Goal: Feedback & Contribution: Leave review/rating

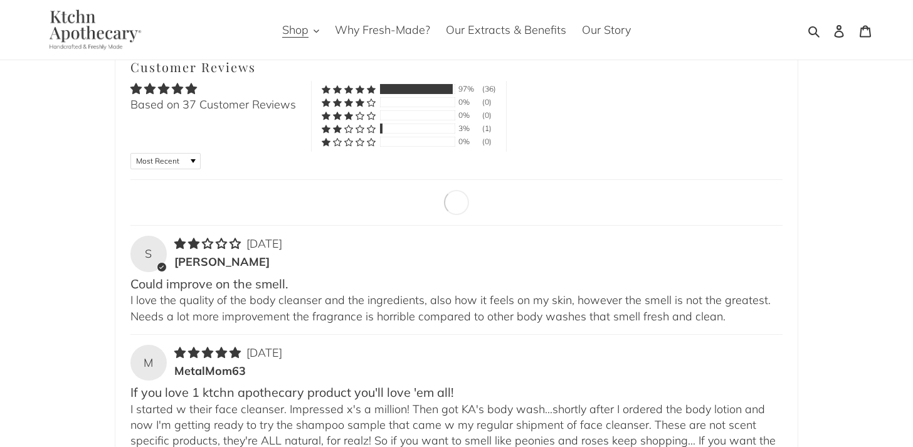
scroll to position [1599, 0]
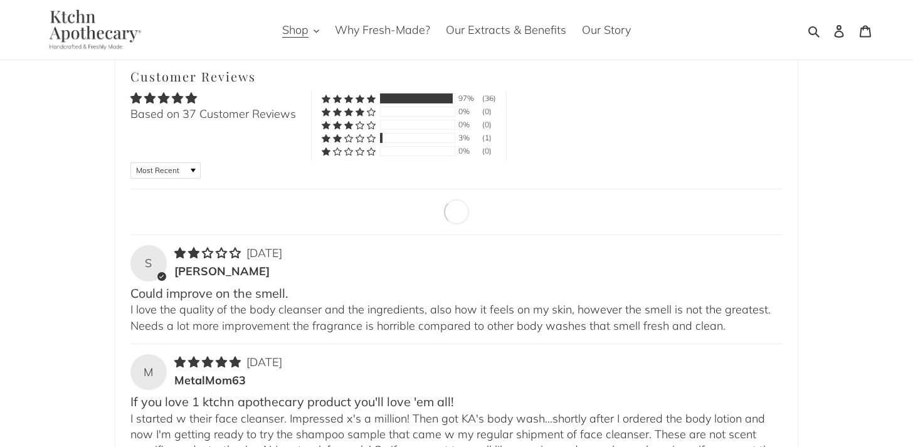
type input "Savannah Berman"
type input "thormut1on1@gmail.com"
type input "Could improve on the smell."
type textarea "I love the quality of the body cleanser and the ingredients, also how it feels …"
type input "Submit Verified Review"
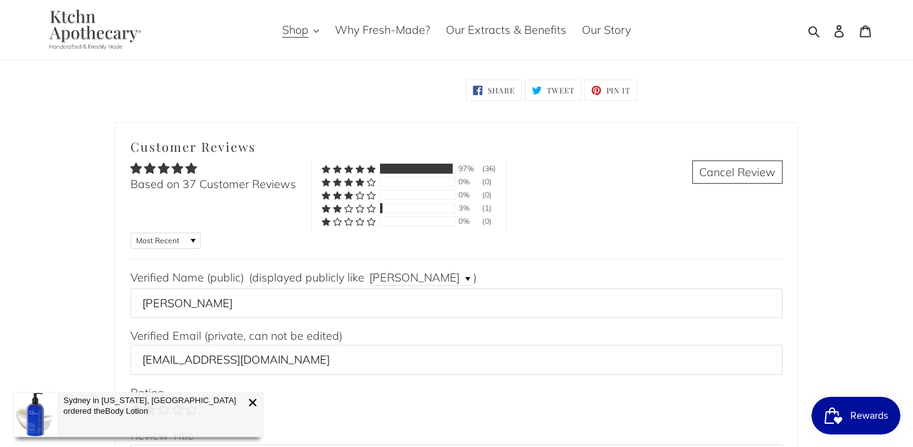
scroll to position [1553, 0]
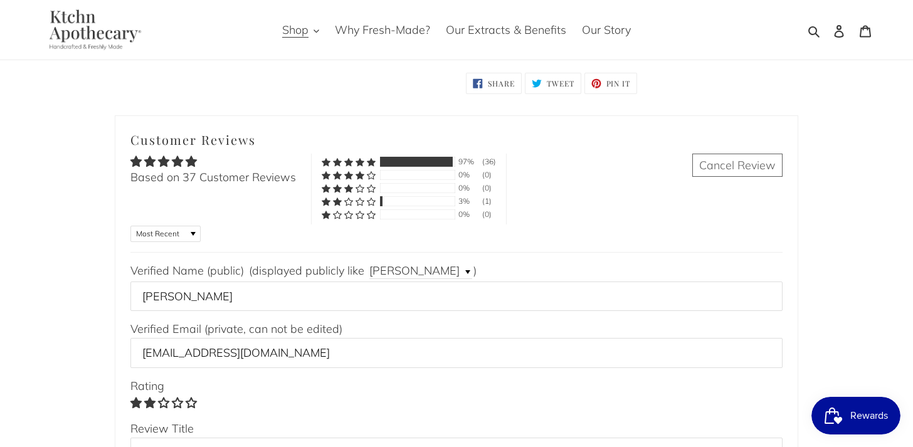
click at [755, 154] on link "Cancel Review" at bounding box center [737, 165] width 90 height 23
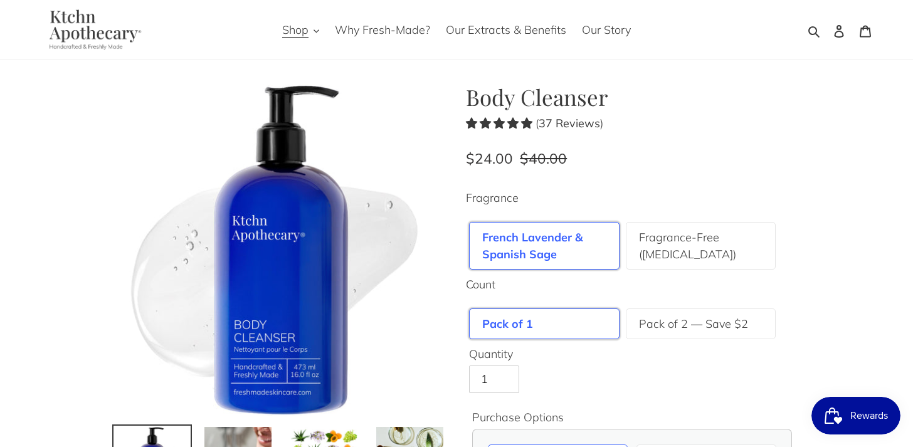
scroll to position [13, 0]
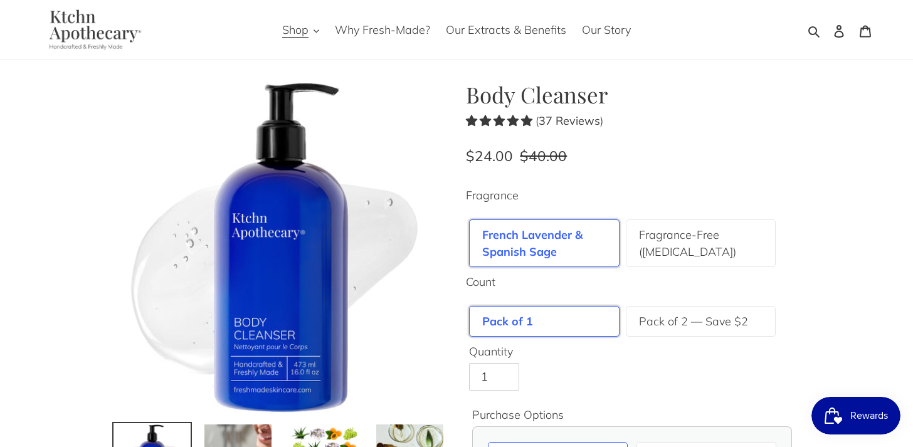
click at [567, 120] on b "37 Reviews" at bounding box center [568, 120] width 61 height 14
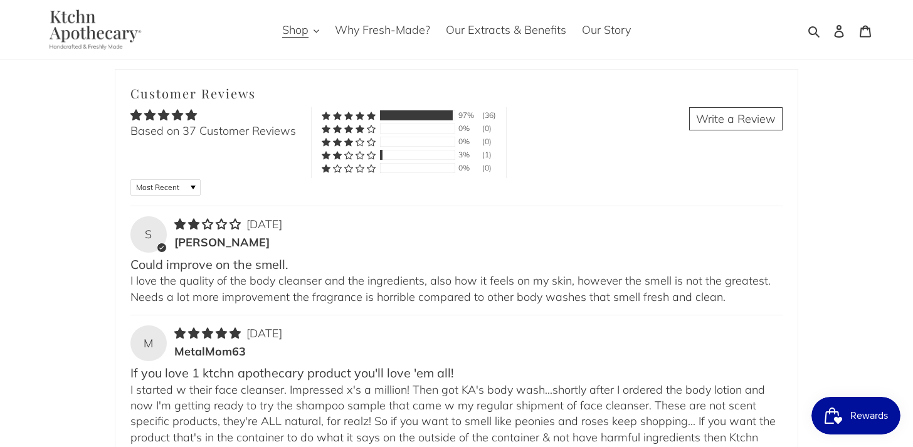
scroll to position [1627, 0]
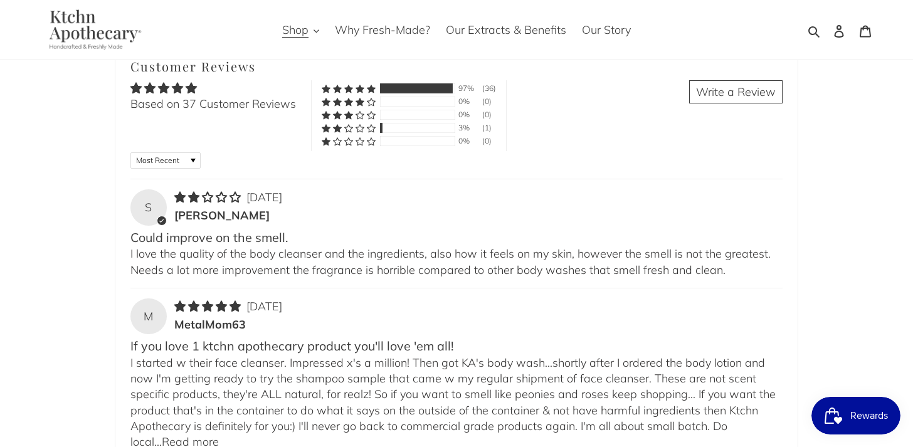
click at [233, 192] on span "2 star review" at bounding box center [234, 197] width 11 height 11
click at [184, 152] on select "Most Recent Highest Rating Lowest Rating Only Pictures Pictures First Videos Fi…" at bounding box center [165, 160] width 70 height 16
click at [724, 80] on link "Write a Review" at bounding box center [735, 91] width 93 height 23
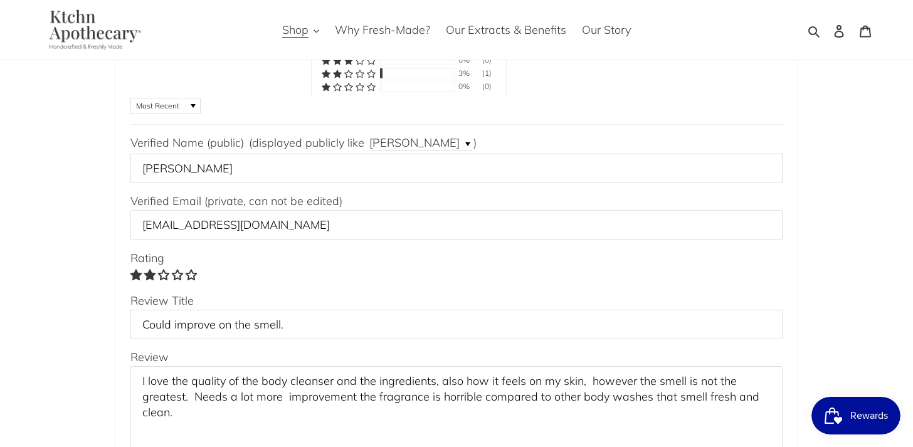
scroll to position [1681, 0]
click at [162, 270] on link "Rating" at bounding box center [165, 275] width 14 height 11
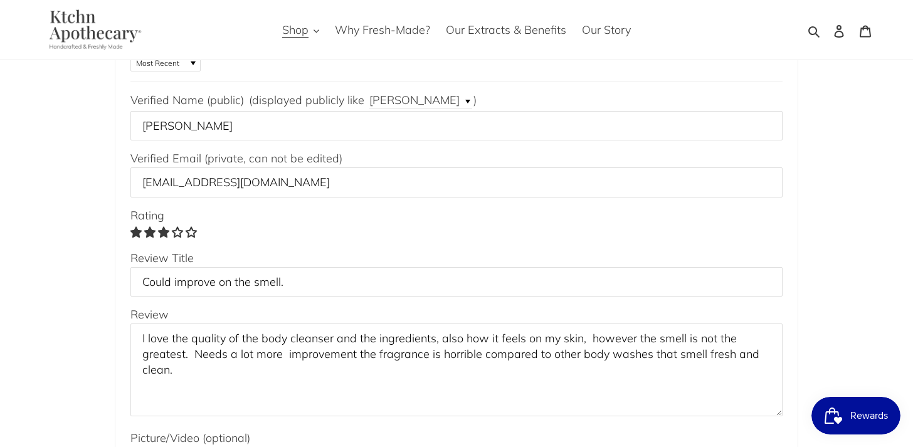
scroll to position [1736, 0]
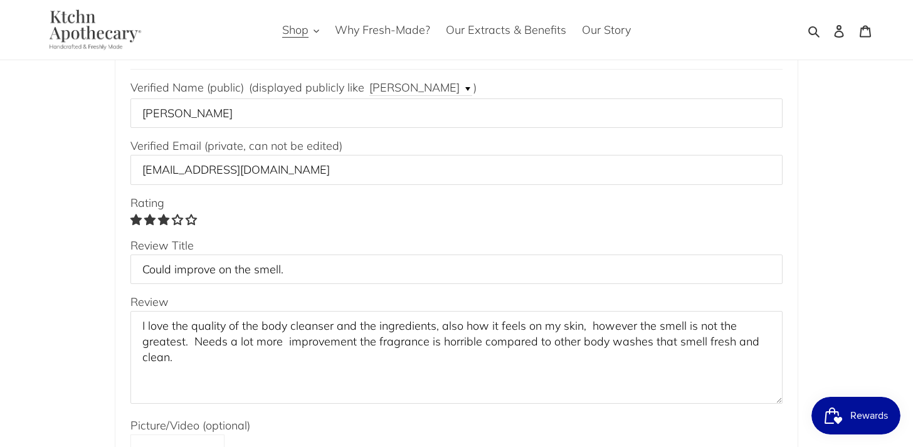
click at [372, 320] on textarea "I love the quality of the body cleanser and the ingredients, also how it feels …" at bounding box center [456, 357] width 652 height 93
click at [365, 320] on textarea "I love the quality of the body cleanser and the ingredients, also how it feels …" at bounding box center [456, 357] width 652 height 93
click at [639, 316] on textarea "I love the quality of the body cleanser and the ingredients, also how it feels …" at bounding box center [456, 357] width 652 height 93
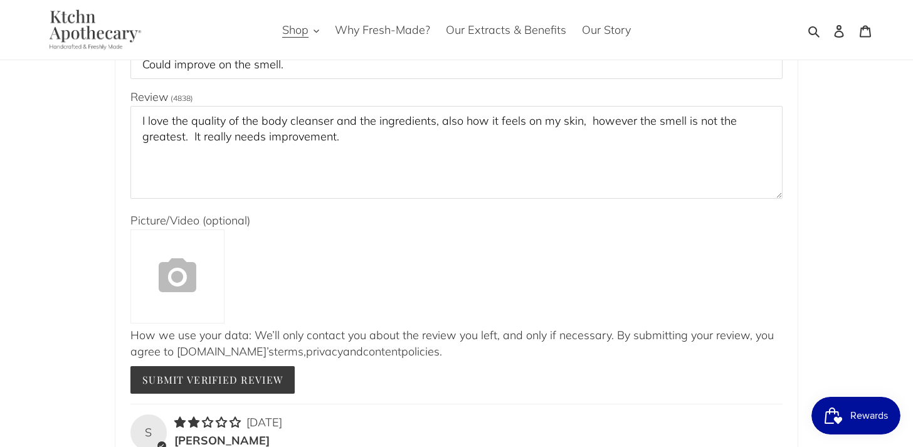
scroll to position [1951, 0]
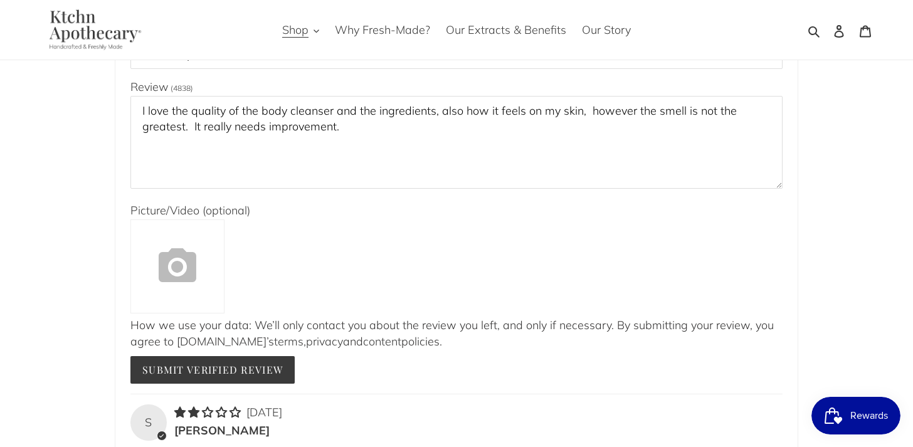
click at [466, 123] on textarea "I love the quality of the body cleanser and the ingredients, also how it feels …" at bounding box center [456, 142] width 652 height 93
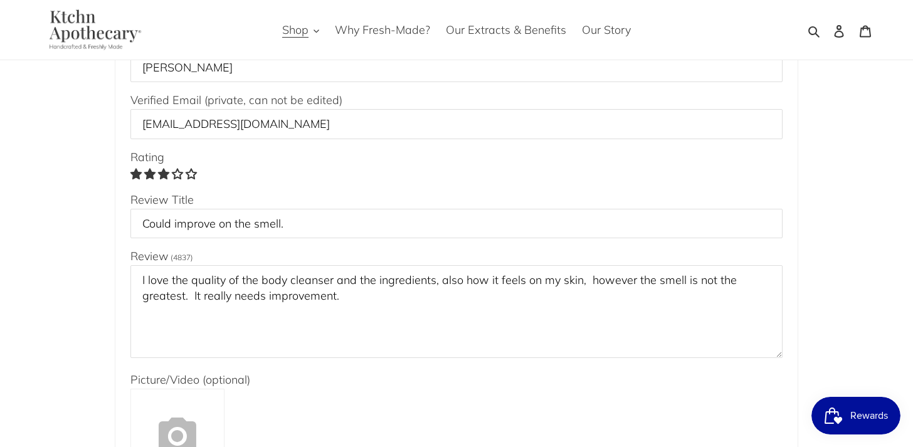
scroll to position [1775, 0]
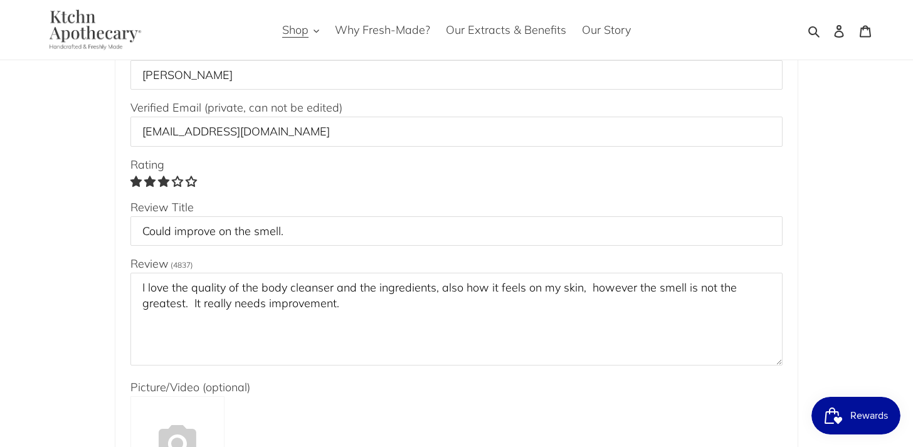
type textarea "I love the quality of the body cleanser and the ingredients, also how it feels …"
click at [195, 402] on input "Choose a review picture (optional)" at bounding box center [177, 443] width 94 height 94
click at [852, 415] on span "Rewards" at bounding box center [869, 415] width 38 height 19
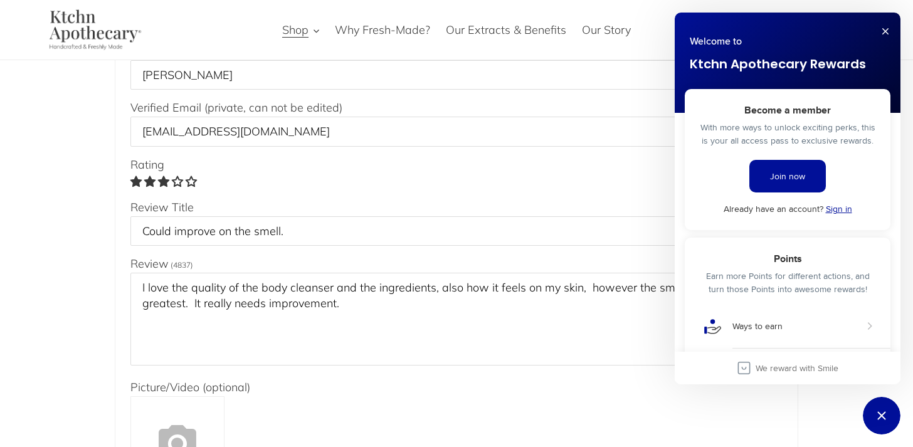
scroll to position [0, 0]
click at [887, 31] on button "Close" at bounding box center [885, 31] width 20 height 20
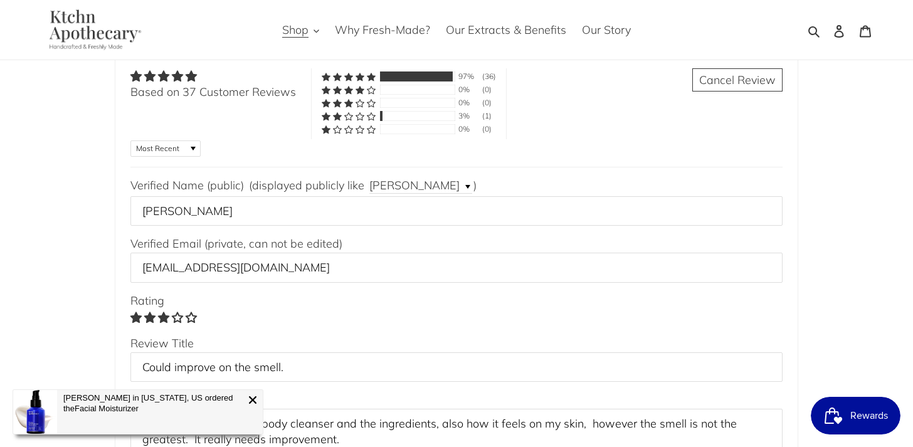
scroll to position [1650, 0]
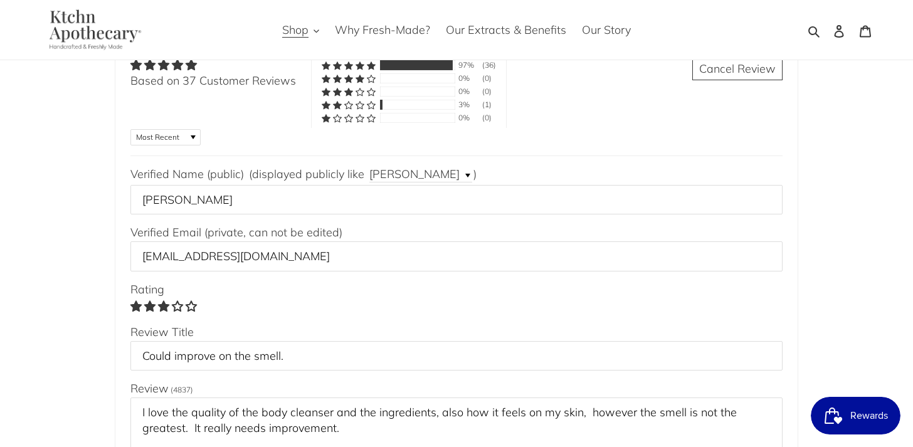
click at [176, 129] on select "Most Recent Highest Rating Lowest Rating Only Pictures Pictures First Videos Fi…" at bounding box center [165, 137] width 70 height 16
click at [254, 185] on input "Savannah Berman" at bounding box center [456, 199] width 652 height 29
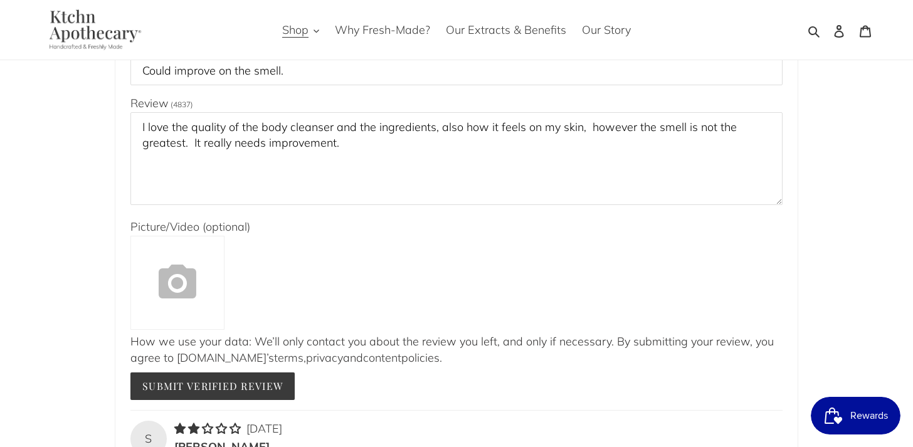
scroll to position [1936, 0]
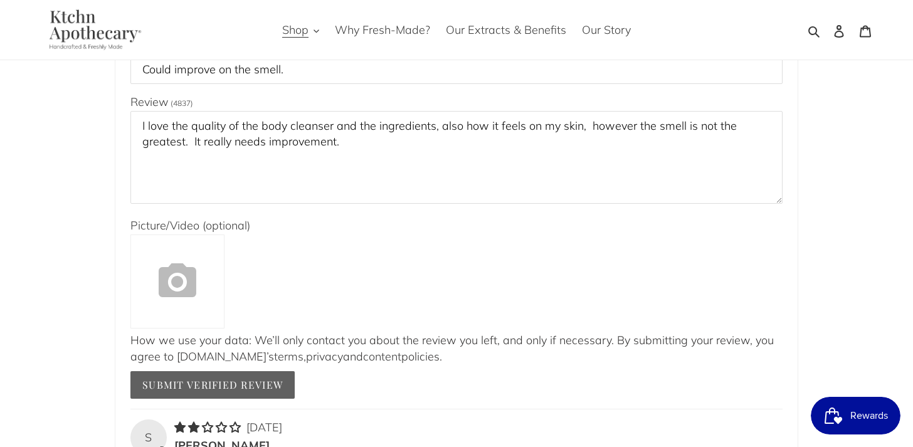
type input "Savannah"
click at [239, 371] on input "Submit Verified Review" at bounding box center [212, 385] width 164 height 28
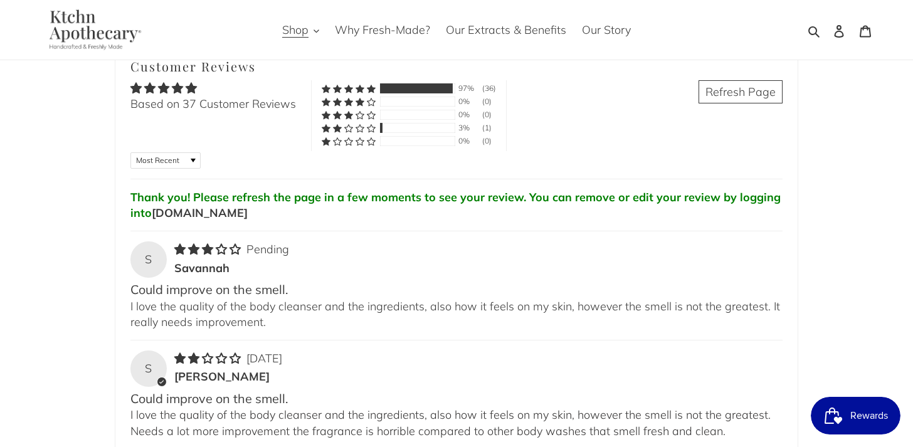
scroll to position [1628, 0]
click at [262, 350] on span "[DATE]" at bounding box center [264, 357] width 36 height 14
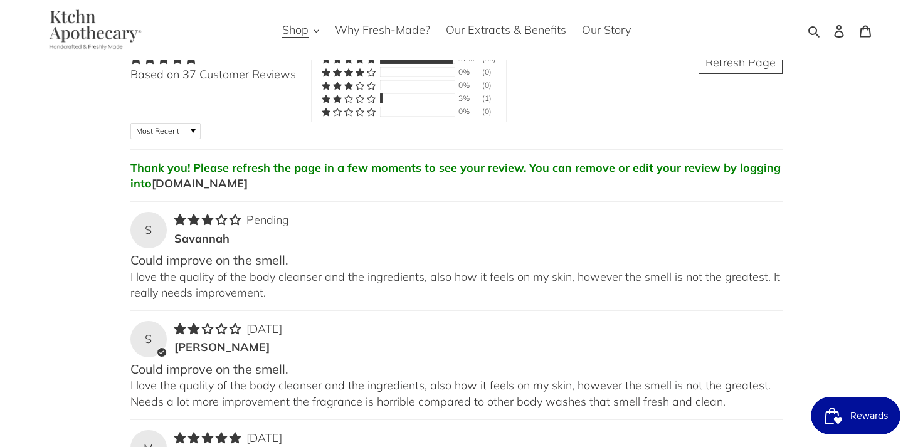
scroll to position [1657, 0]
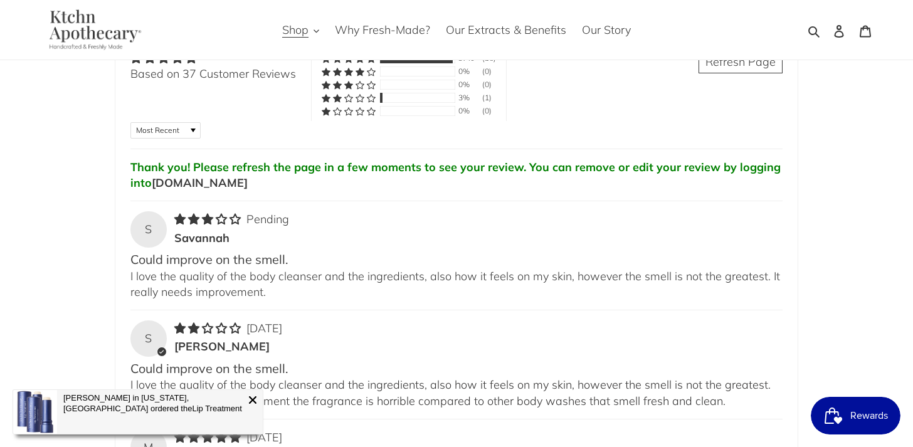
click at [150, 320] on div "S" at bounding box center [148, 338] width 36 height 36
click at [162, 327] on div "S" at bounding box center [148, 338] width 36 height 36
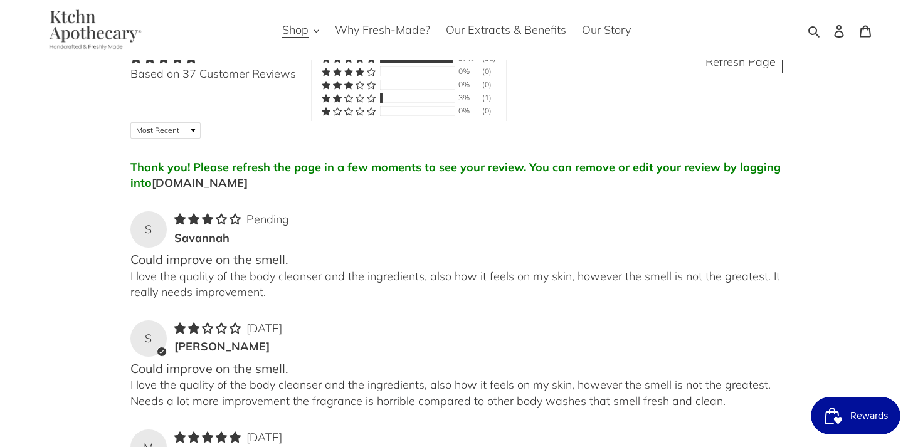
click at [261, 321] on span "[DATE]" at bounding box center [264, 328] width 36 height 14
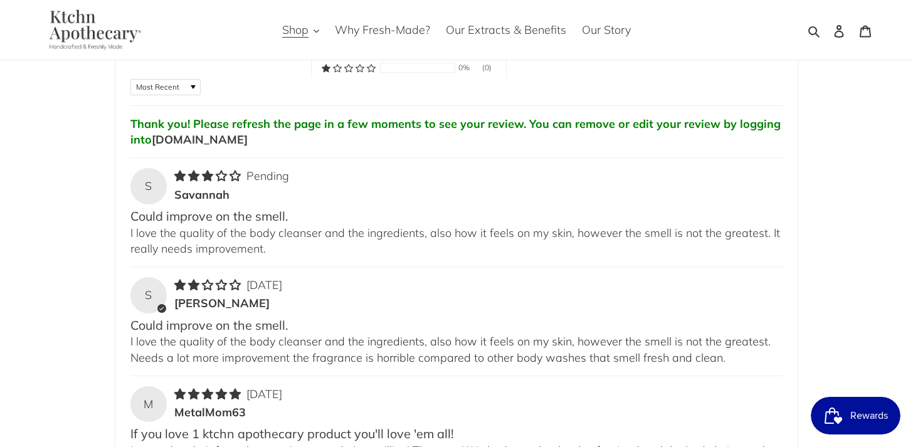
scroll to position [1699, 0]
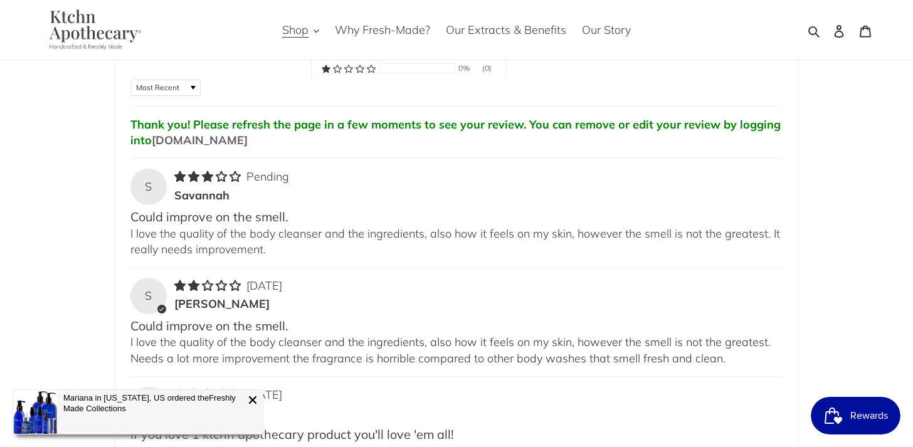
click at [183, 133] on link "[DOMAIN_NAME]" at bounding box center [200, 140] width 96 height 14
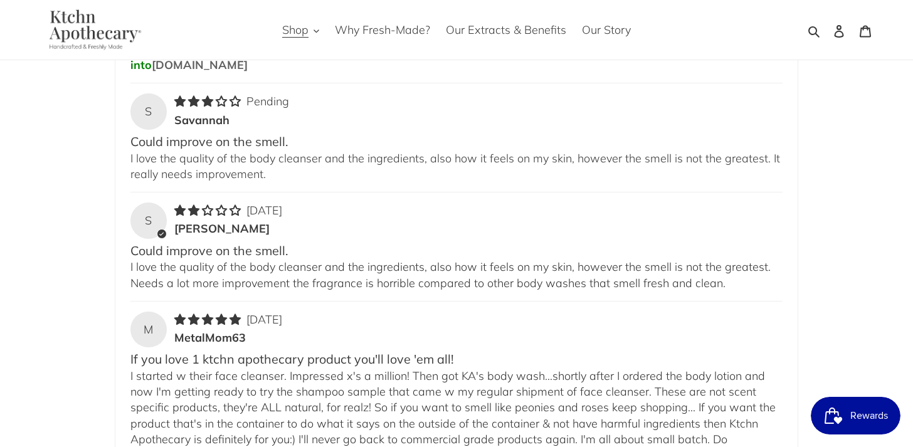
scroll to position [1778, 0]
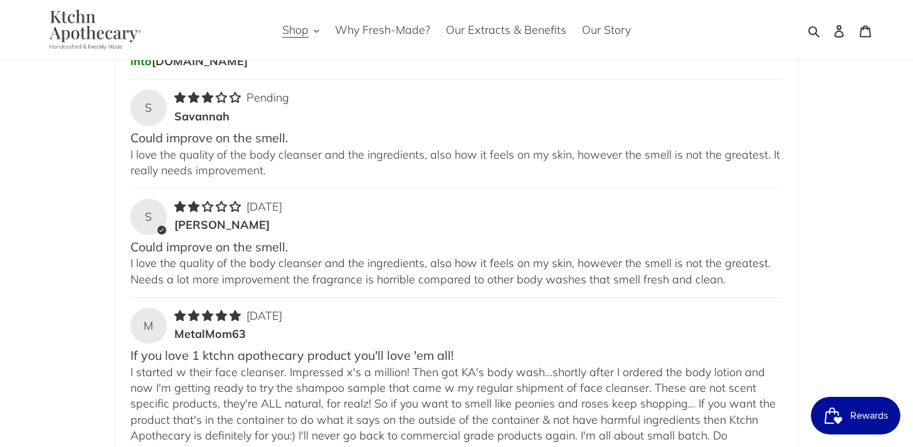
click at [233, 238] on b "Could improve on the smell." at bounding box center [456, 247] width 652 height 18
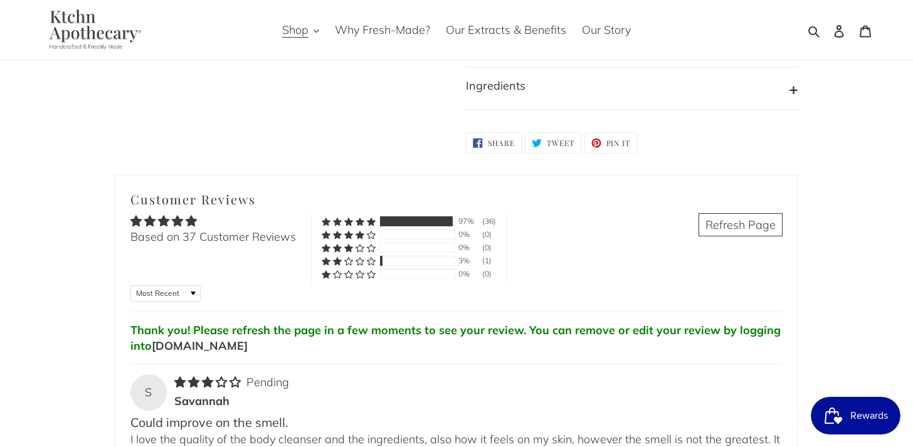
scroll to position [1497, 0]
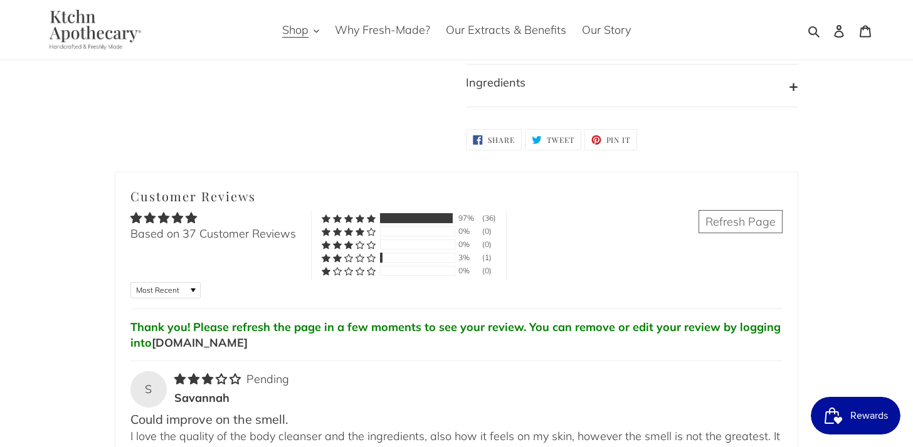
click at [753, 210] on link "Refresh Page" at bounding box center [740, 221] width 84 height 23
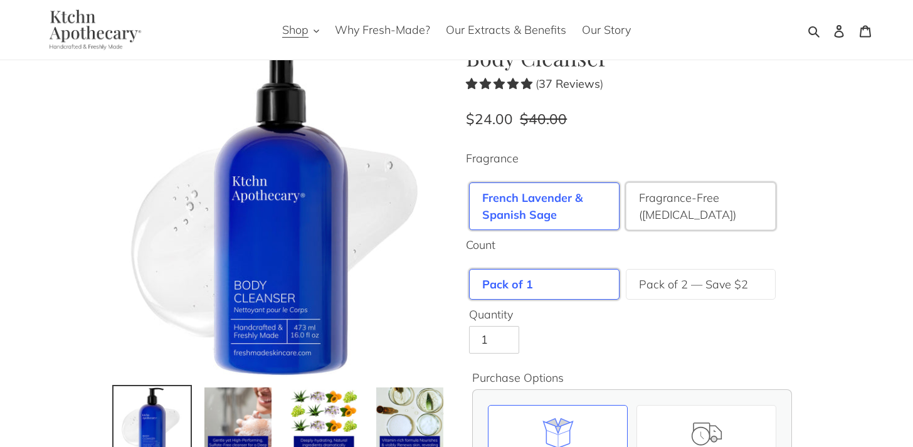
scroll to position [46, 0]
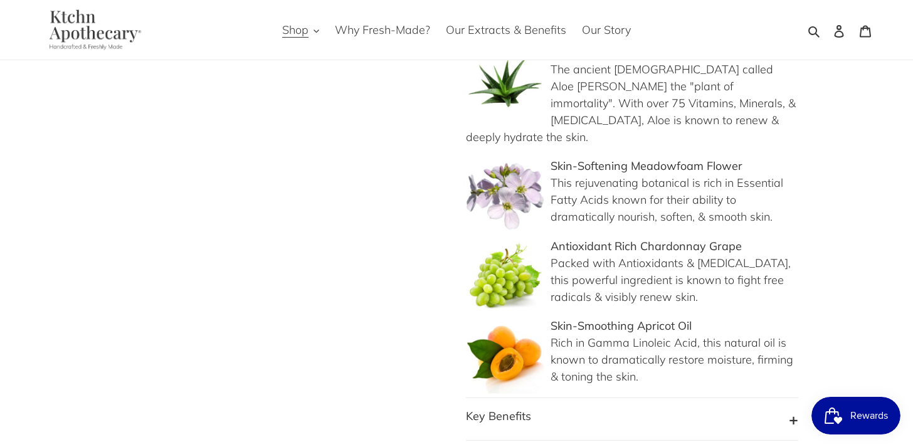
scroll to position [1083, 0]
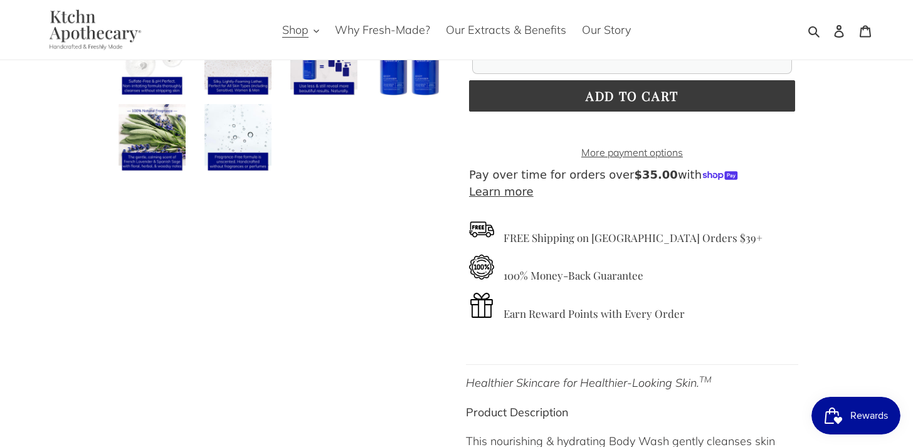
scroll to position [516, 0]
